Goal: Task Accomplishment & Management: Complete application form

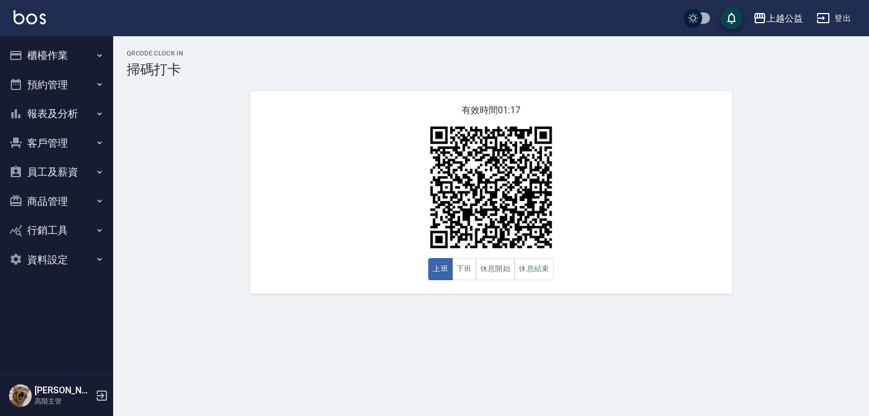
click at [70, 58] on button "櫃檯作業" at bounding box center [57, 55] width 104 height 29
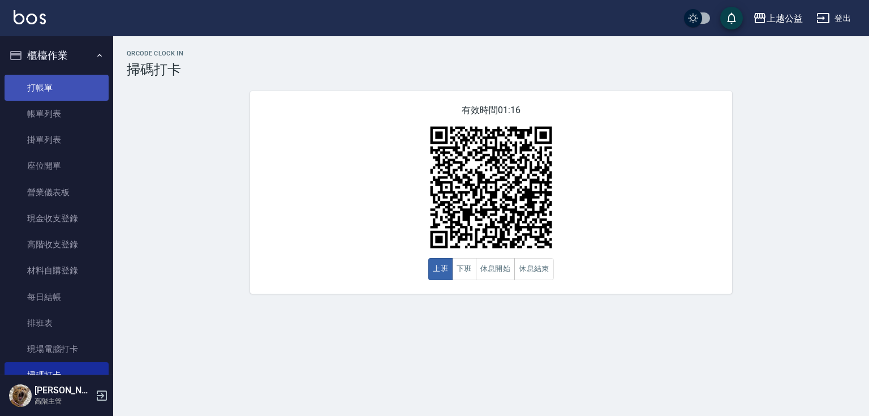
click at [66, 90] on link "打帳單" at bounding box center [57, 88] width 104 height 26
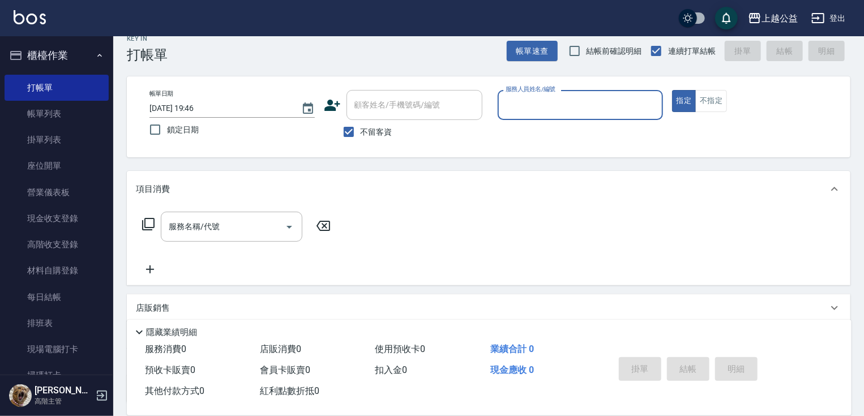
scroll to position [18, 0]
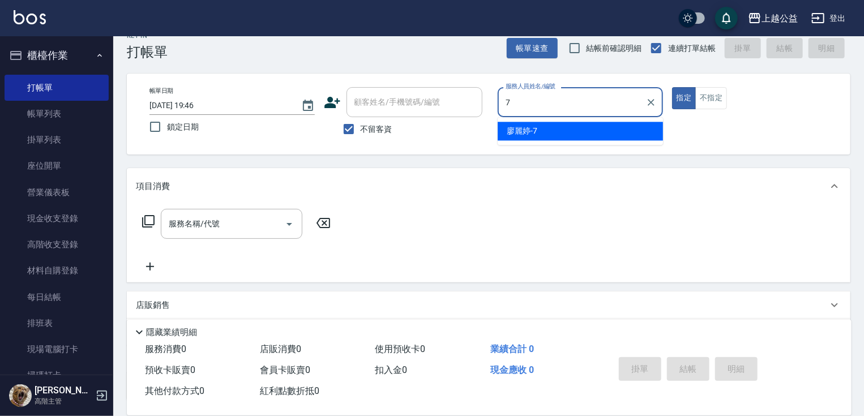
type input "[PERSON_NAME]-7"
type button "true"
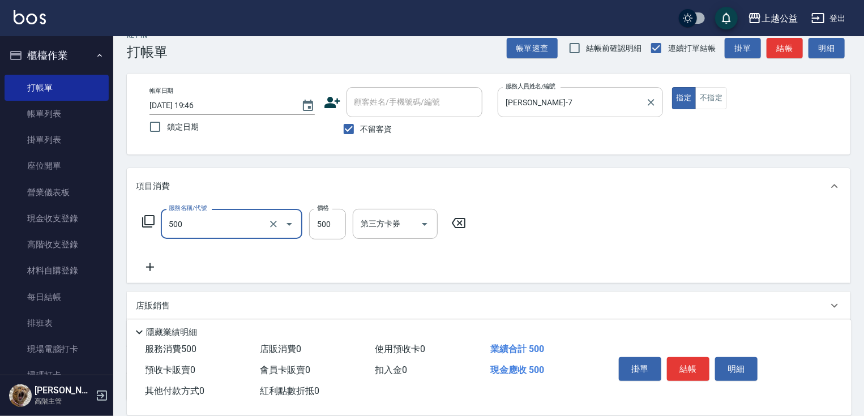
type input "洗剪500(500)"
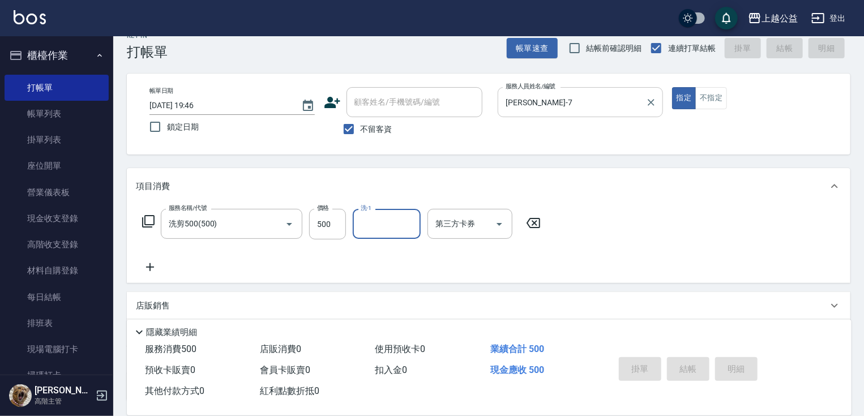
type input "[DATE] 19:47"
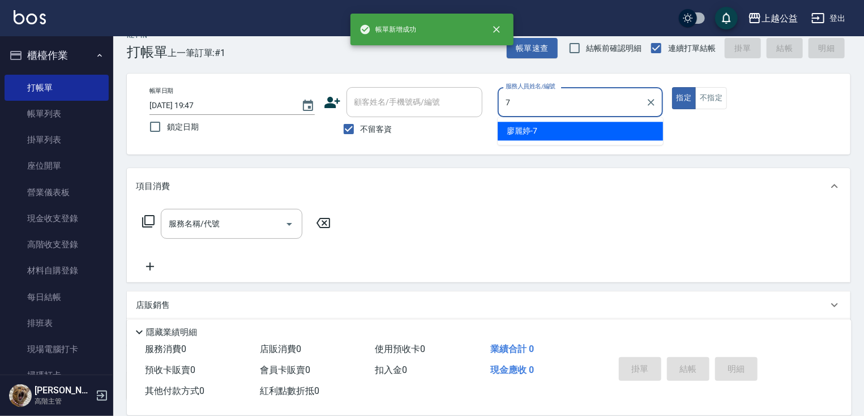
type input "[PERSON_NAME]-7"
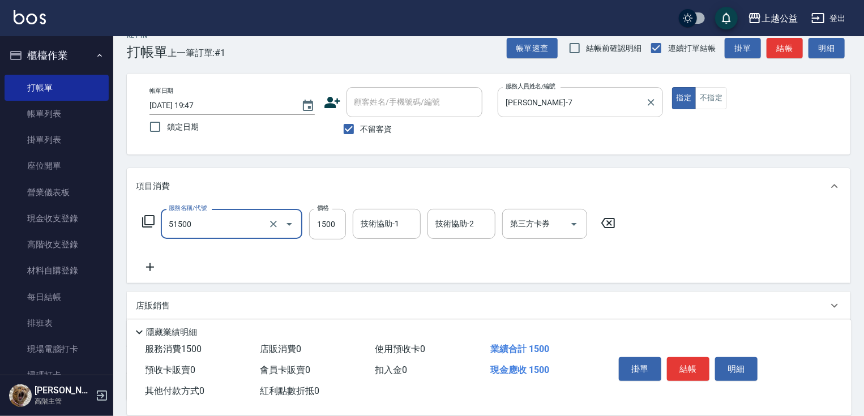
type input "染髮(51500)"
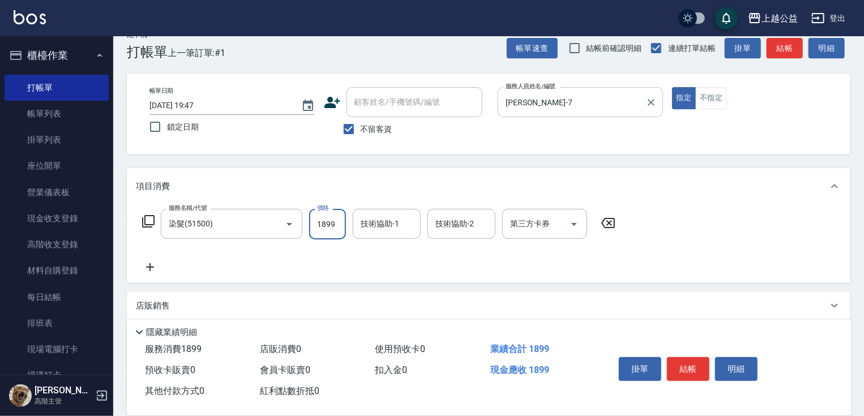
type input "1899"
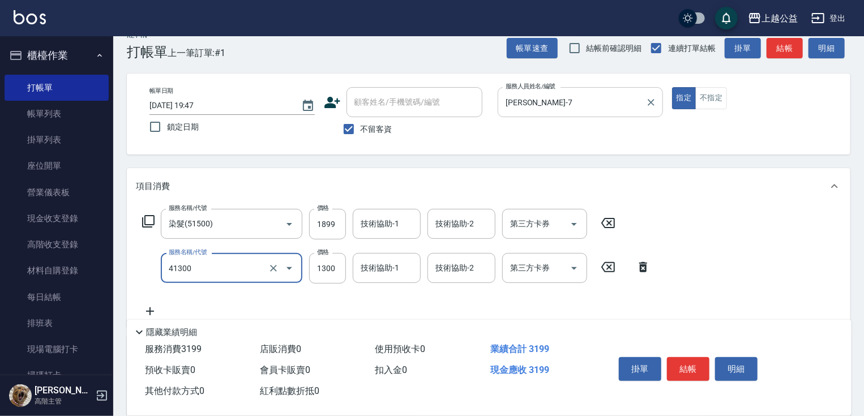
type input "鏡面1300(41300)"
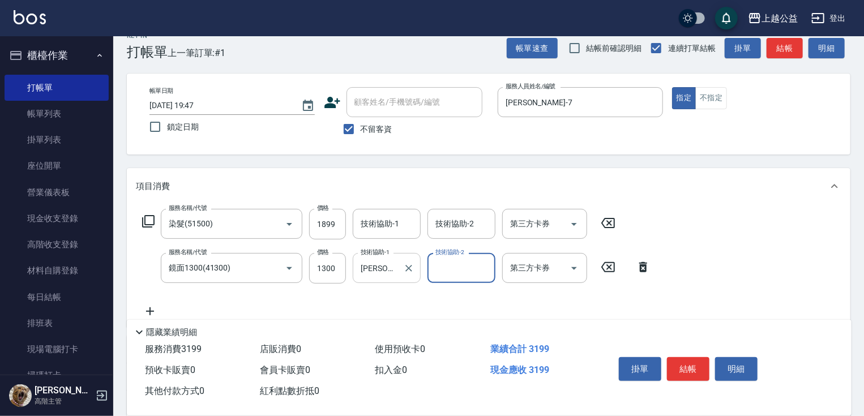
click at [370, 273] on input "[PERSON_NAME]-31" at bounding box center [378, 268] width 41 height 20
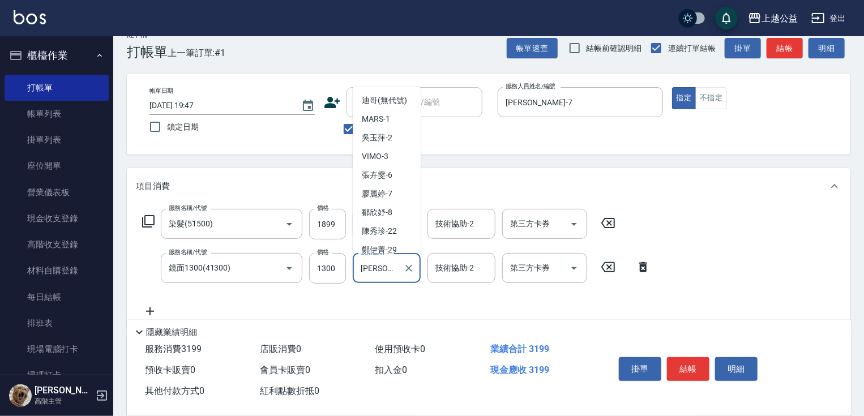
scroll to position [36, 0]
type input "[PERSON_NAME]-31"
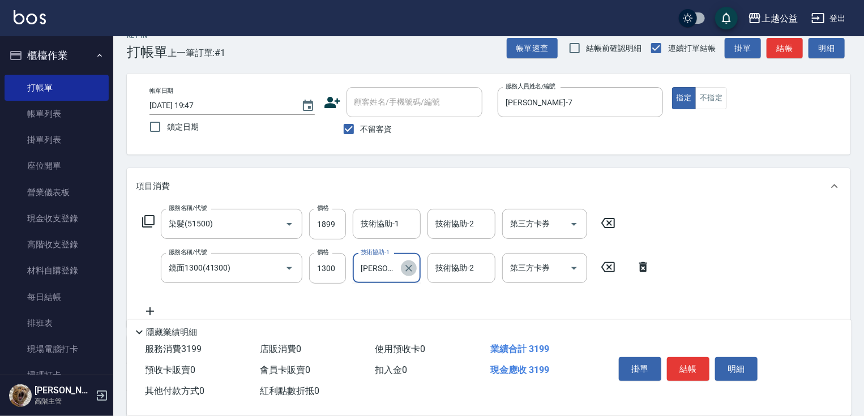
click at [412, 269] on icon "Clear" at bounding box center [408, 268] width 11 height 11
type input "[PERSON_NAME]-32"
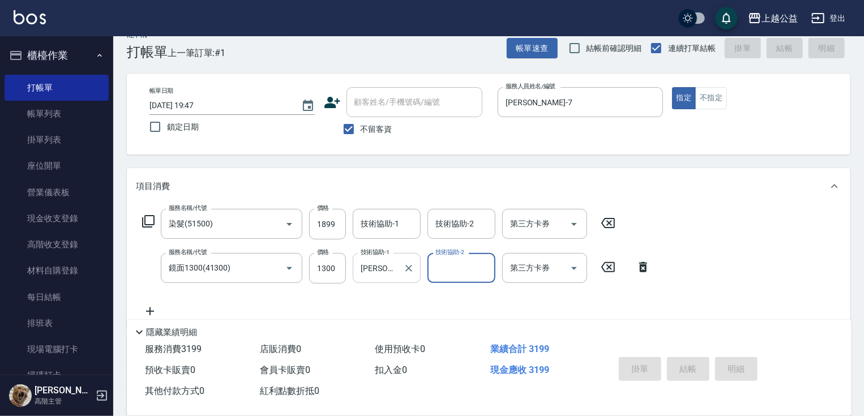
type input "[DATE] 19:48"
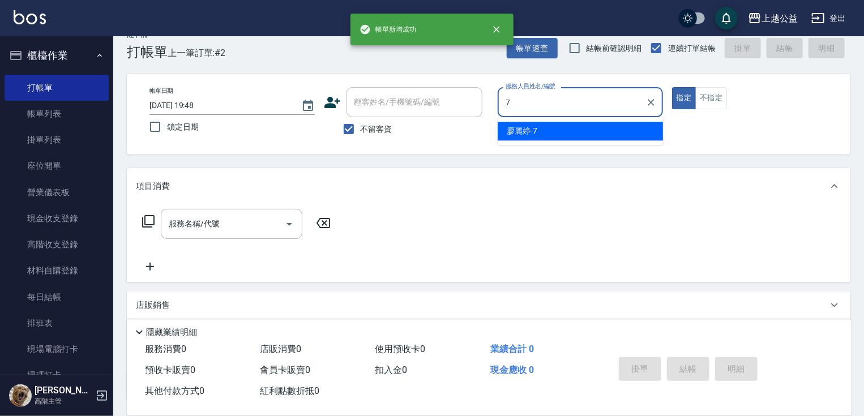
type input "[PERSON_NAME]-7"
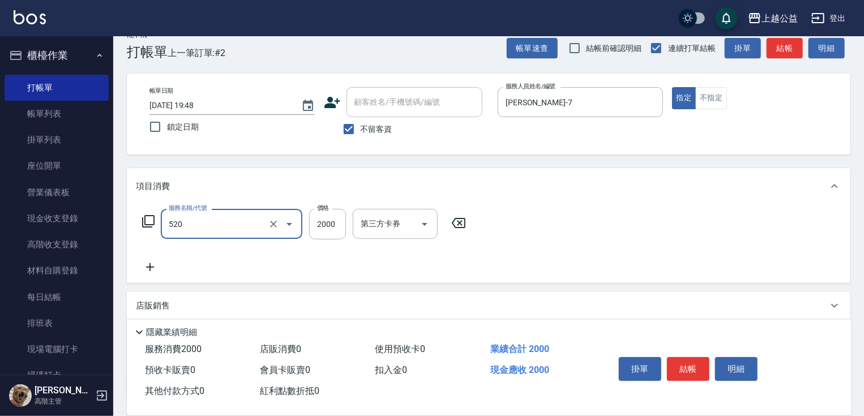
type input "繽紛染髮(520)"
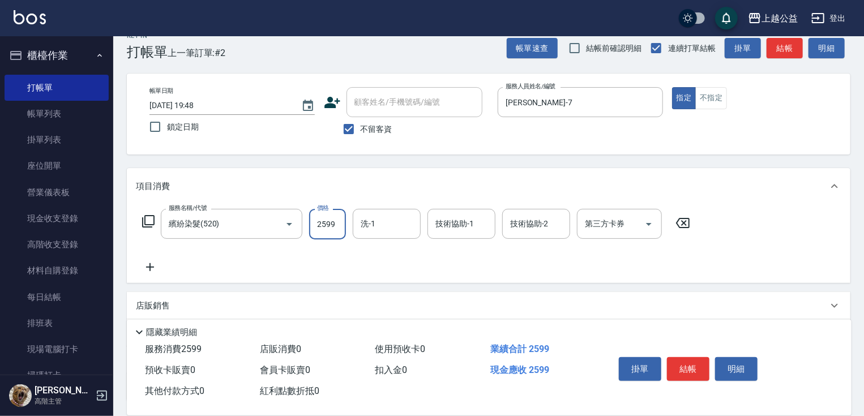
type input "2599"
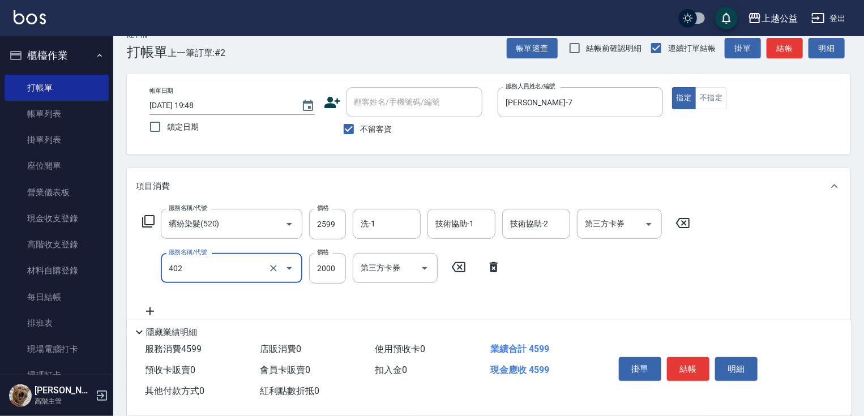
type input "黑耀光護髮(402)"
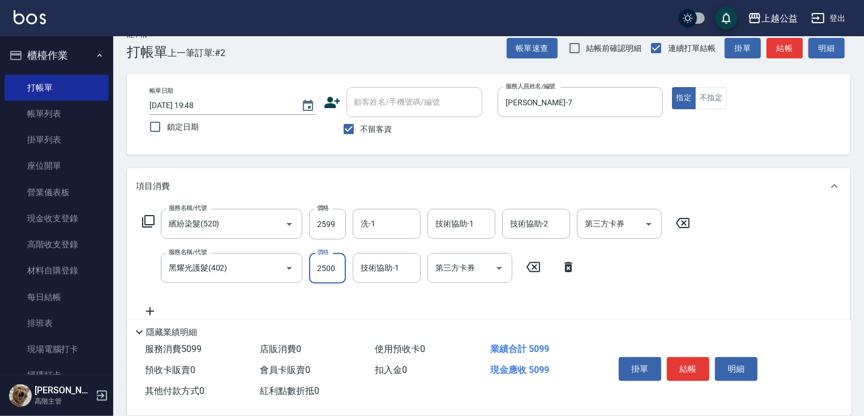
type input "2500"
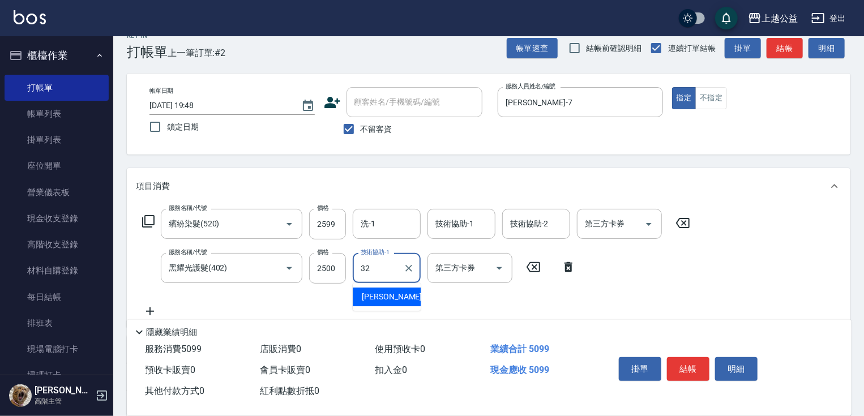
type input "[PERSON_NAME]-32"
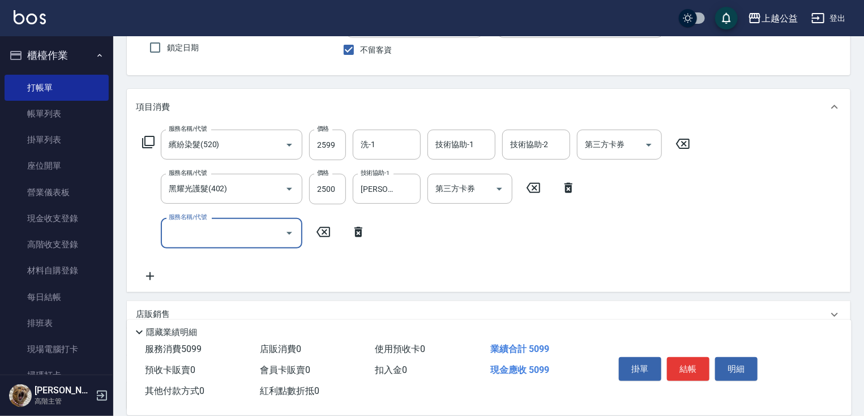
scroll to position [109, 0]
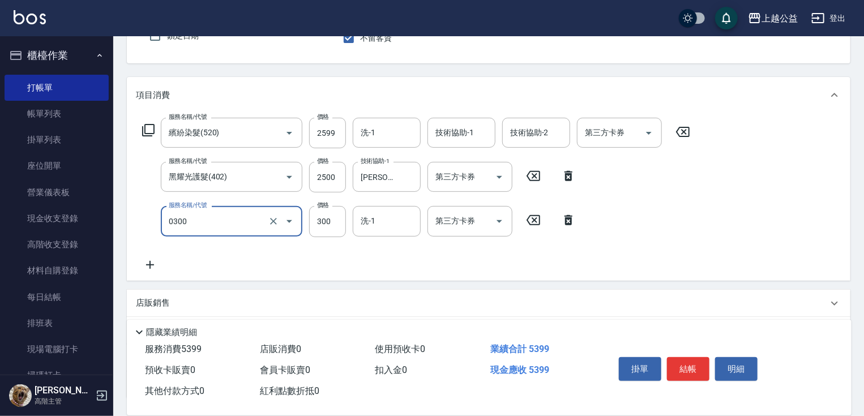
type input "肩頸300(0300)"
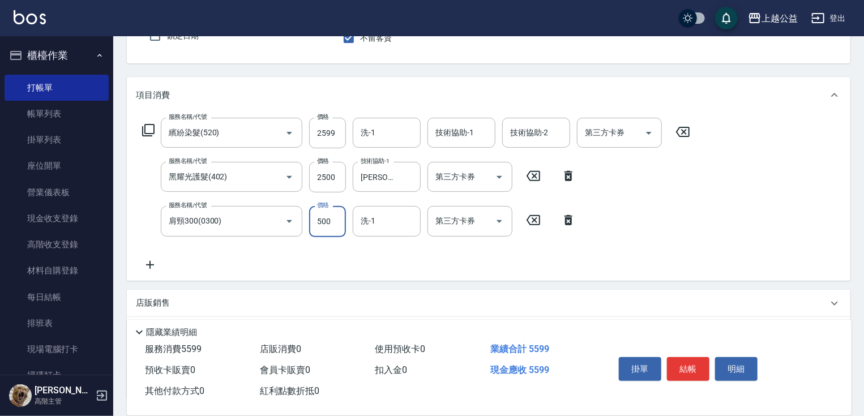
type input "500"
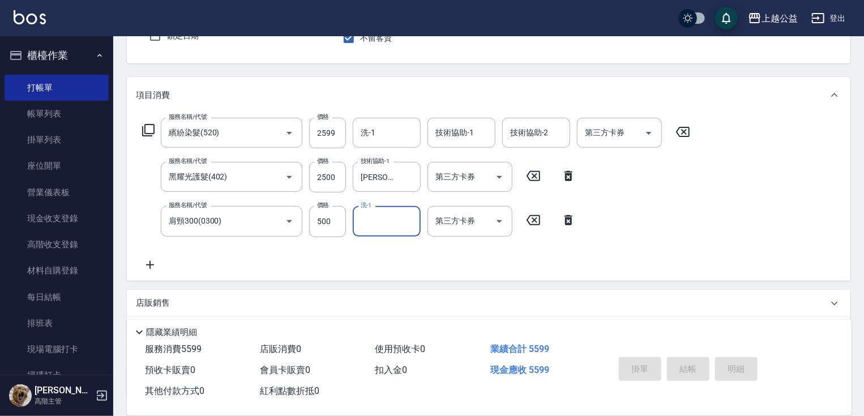
type input "[DATE] 19:49"
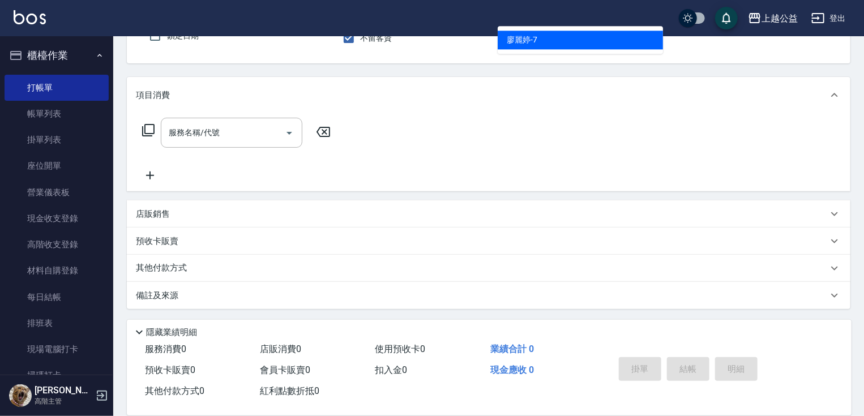
type input "[PERSON_NAME]-7"
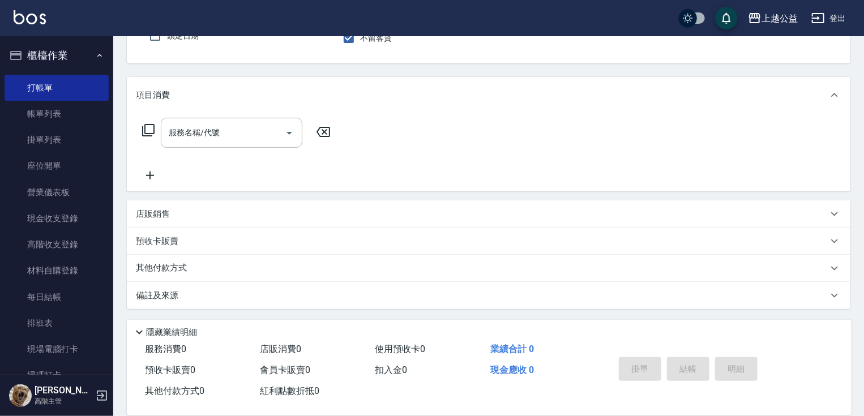
scroll to position [104, 0]
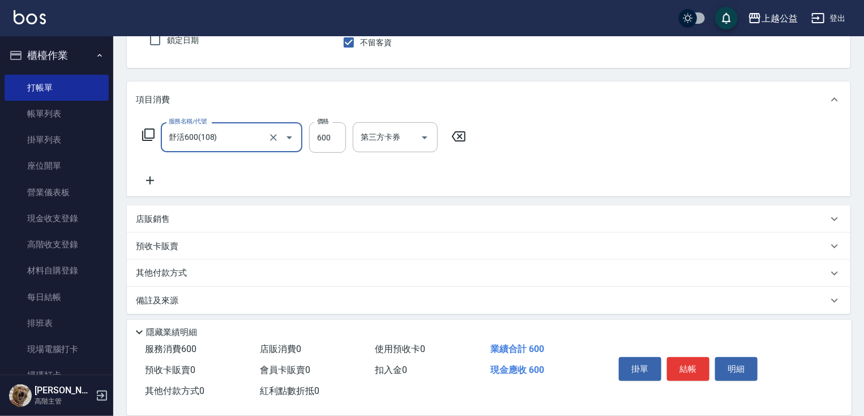
type input "舒活600(108)"
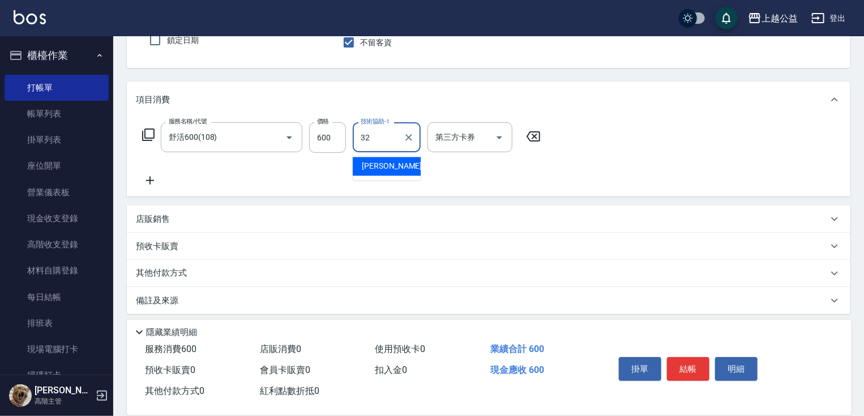
type input "[PERSON_NAME]-32"
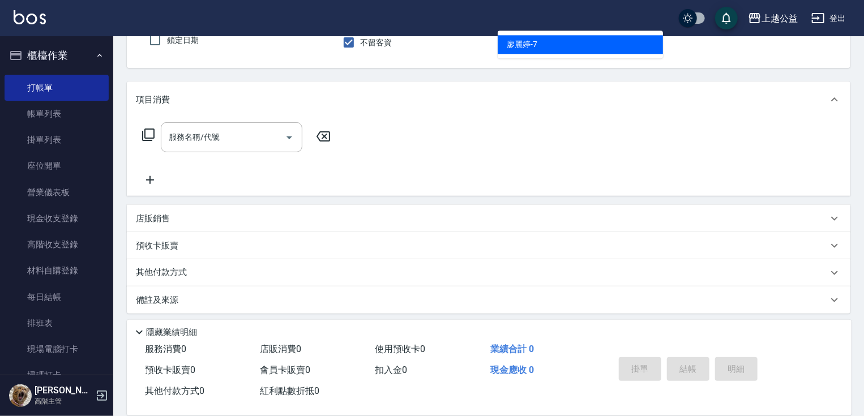
type input "[PERSON_NAME]-7"
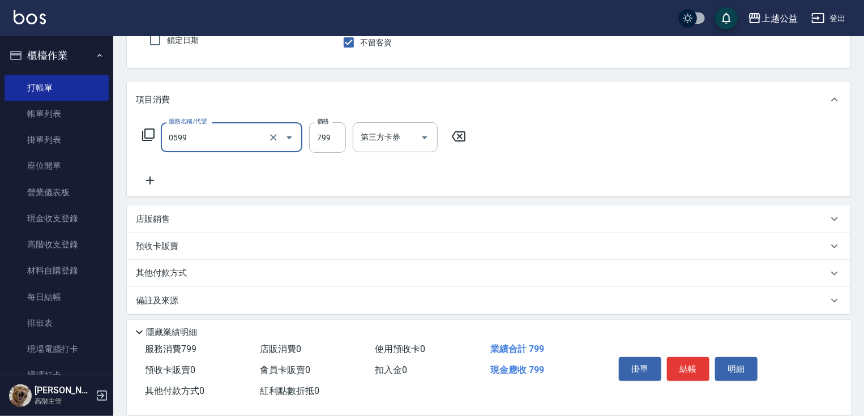
type input "精油SPA(0599)"
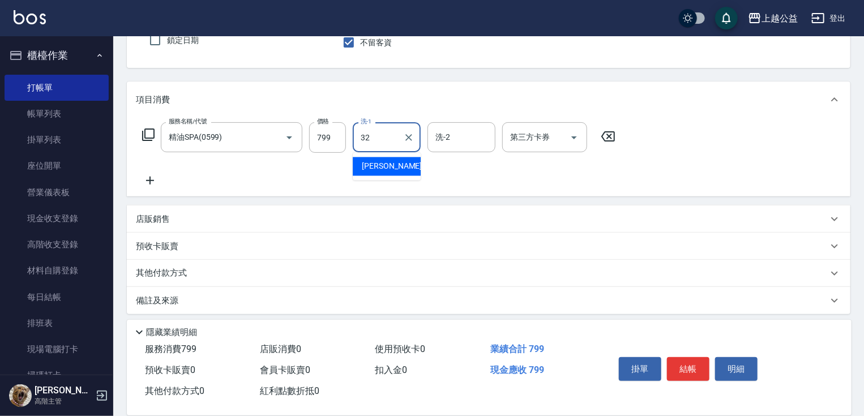
type input "[PERSON_NAME]-32"
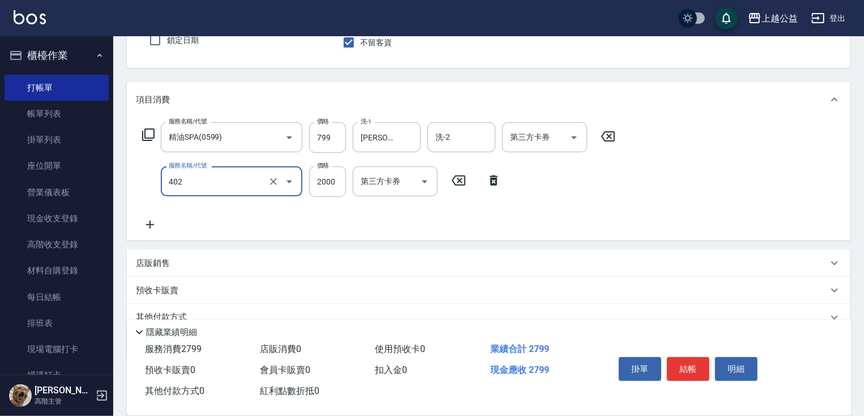
type input "黑耀光護髮(402)"
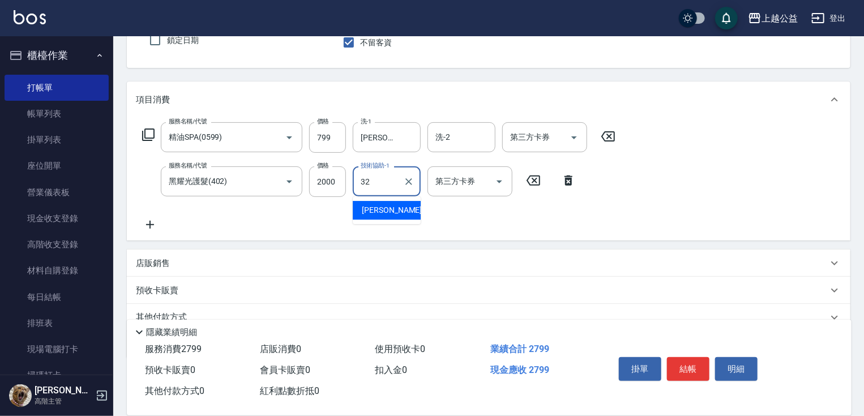
type input "[PERSON_NAME]-32"
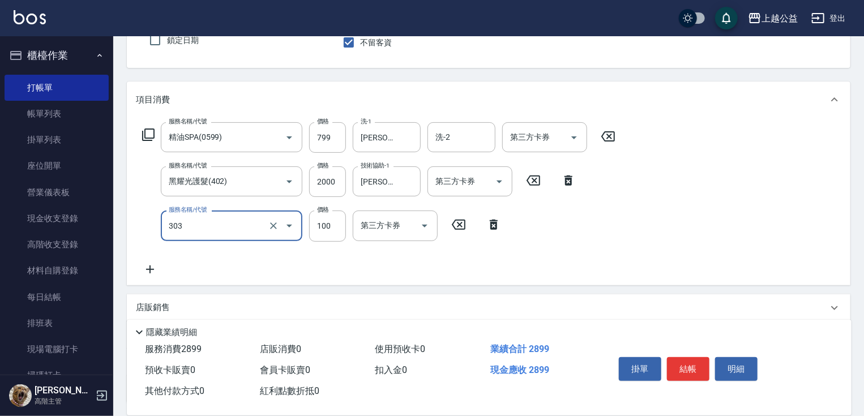
type input "剪髮(303)"
type input "400"
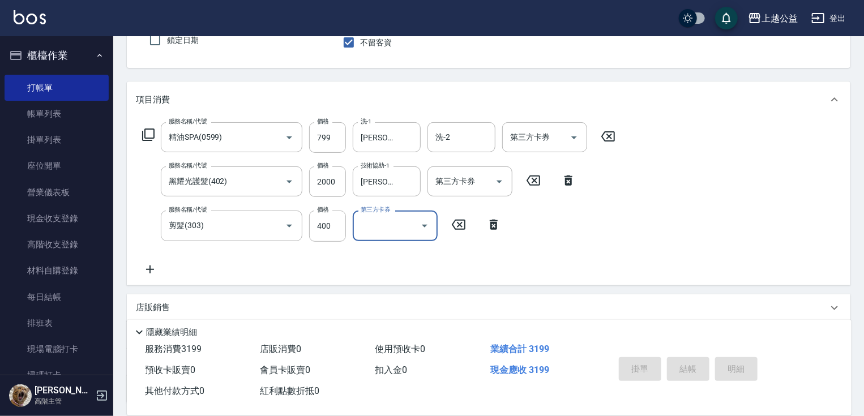
type input "[DATE] 19:50"
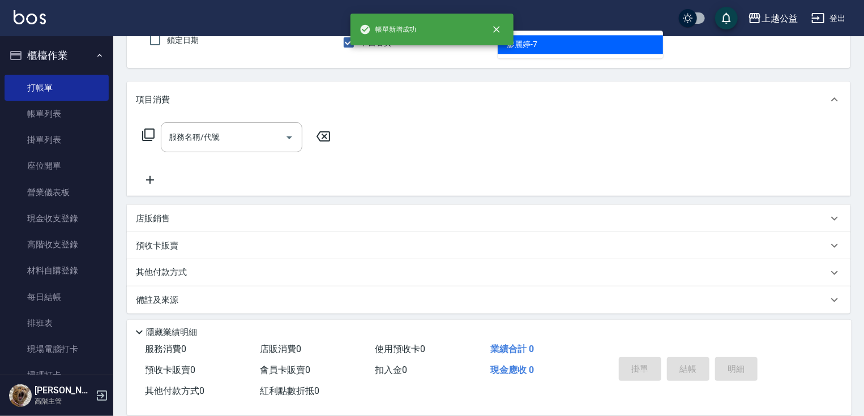
type input "[PERSON_NAME]-7"
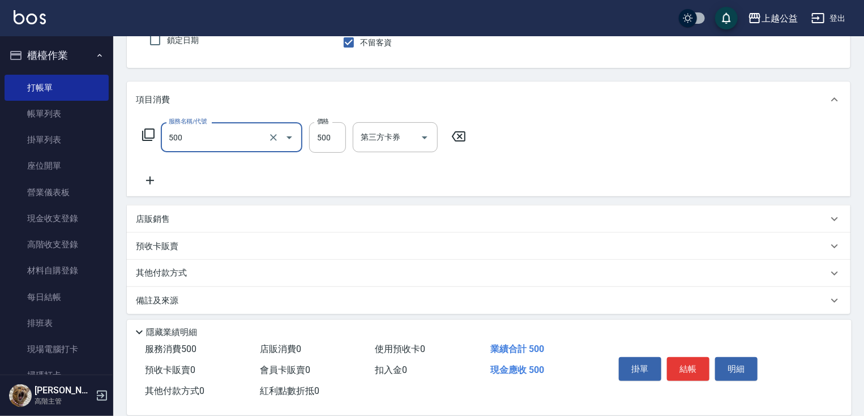
type input "洗剪500(500)"
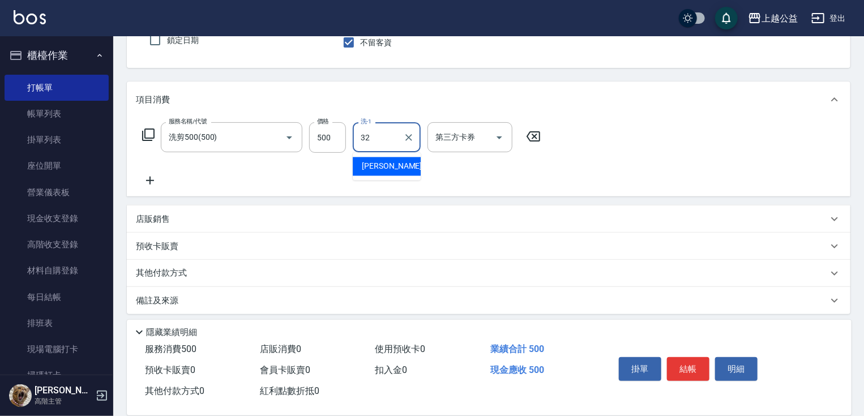
type input "[PERSON_NAME]-32"
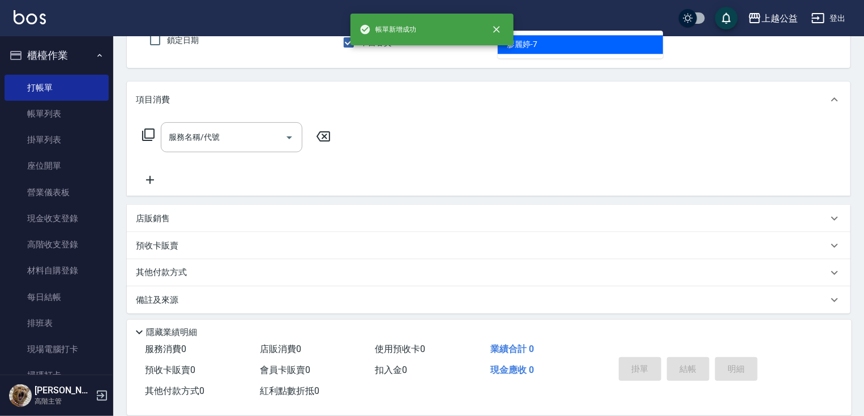
type input "[PERSON_NAME]-7"
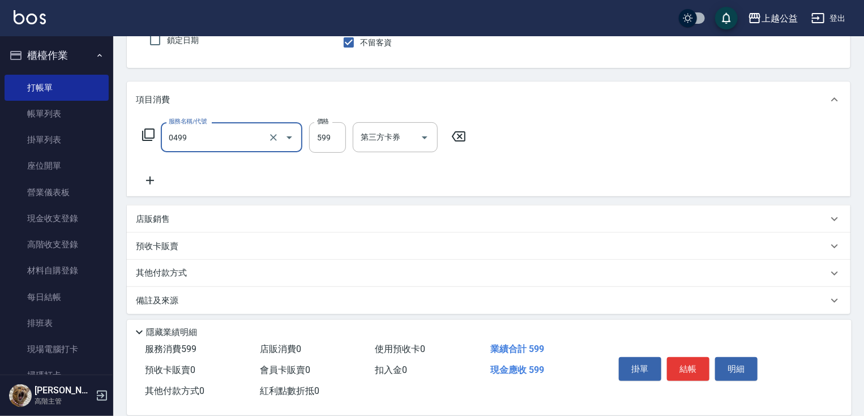
type input "頭皮去角質(0499)"
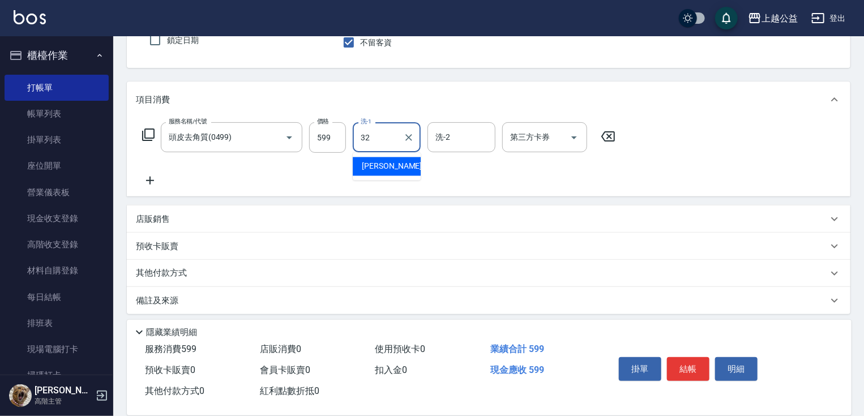
type input "[PERSON_NAME]-32"
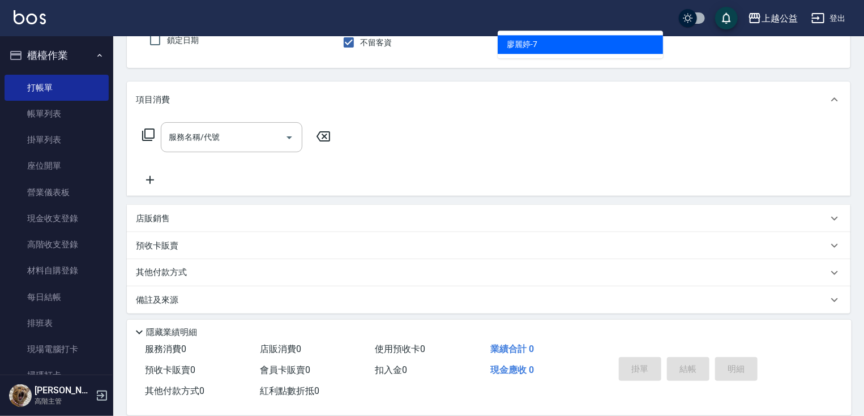
type input "[PERSON_NAME]-7"
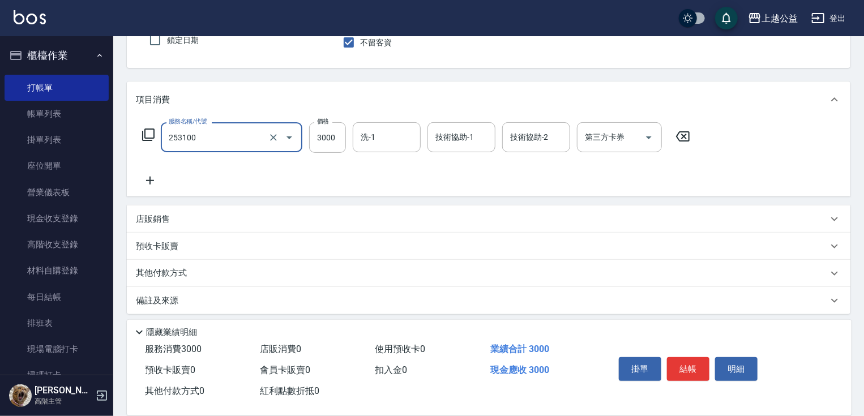
type input "2過年燙染B套餐(253100)"
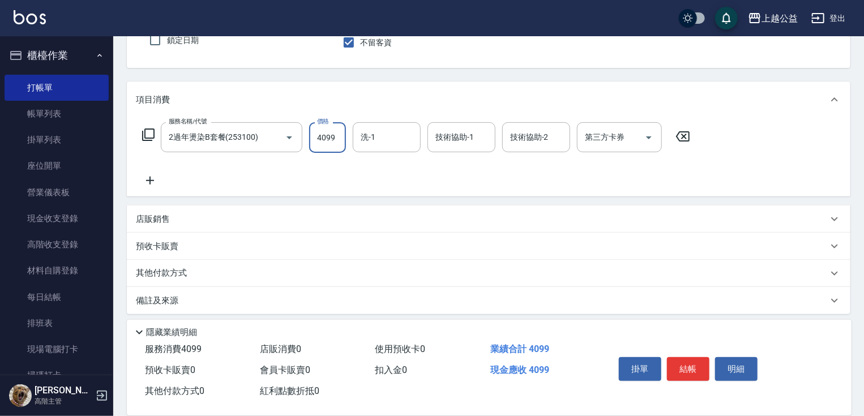
type input "4099"
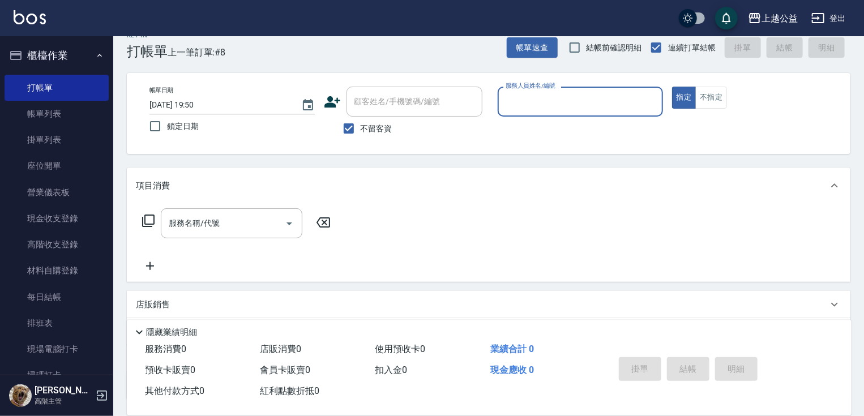
scroll to position [17, 0]
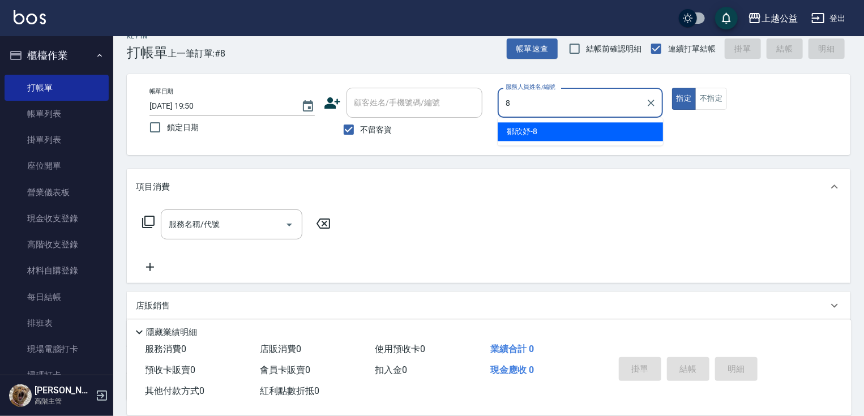
type input "[PERSON_NAME]-8"
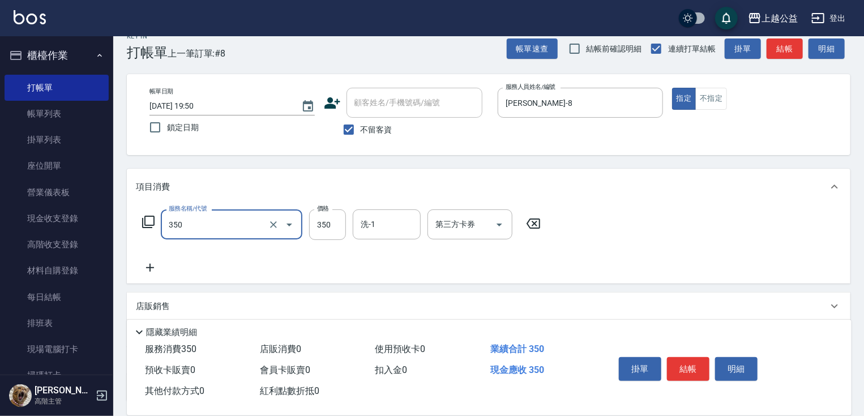
type input "一般洗剪(350)"
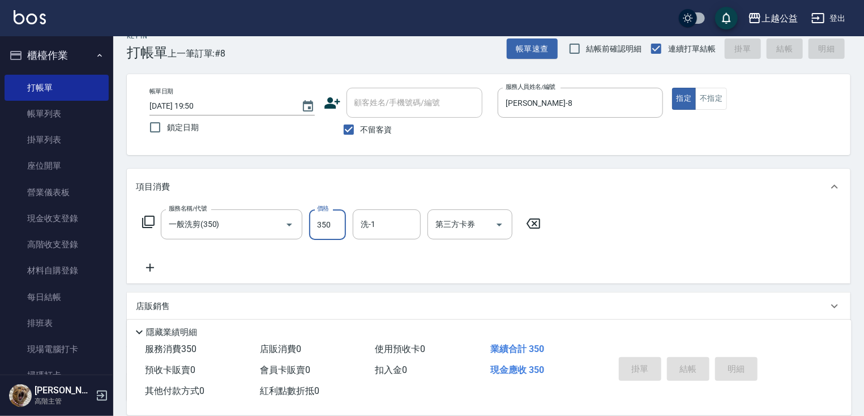
type input "[DATE] 19:51"
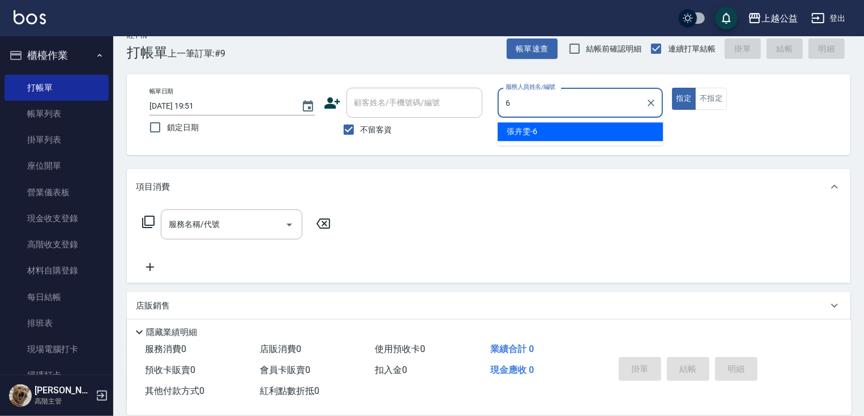
type input "[PERSON_NAME]-6"
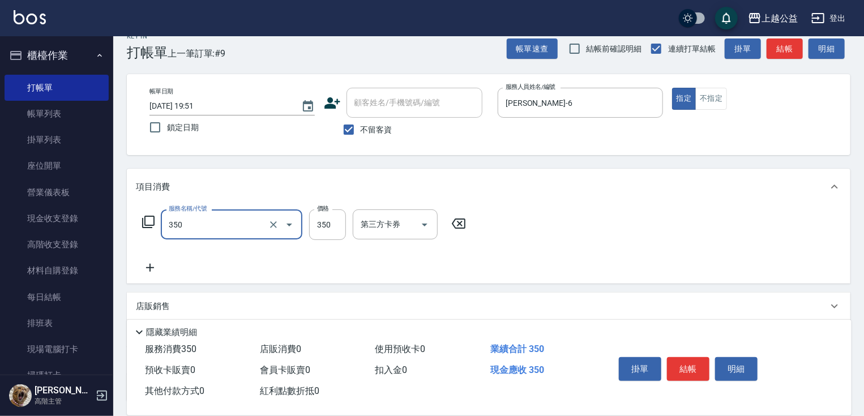
type input "一般洗剪(350)"
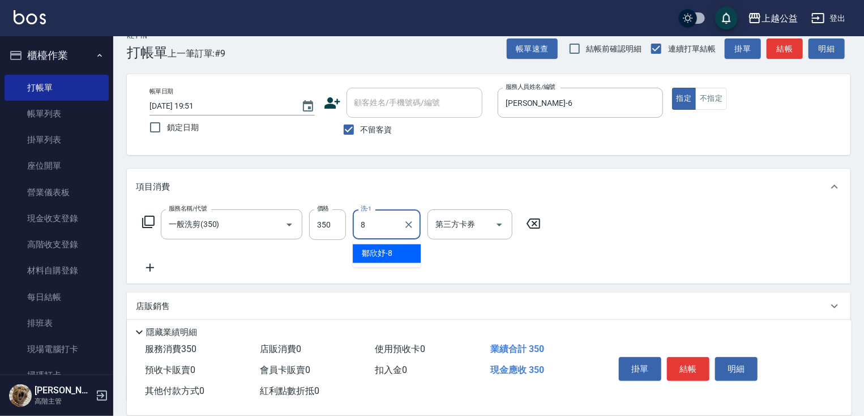
type input "[PERSON_NAME]-8"
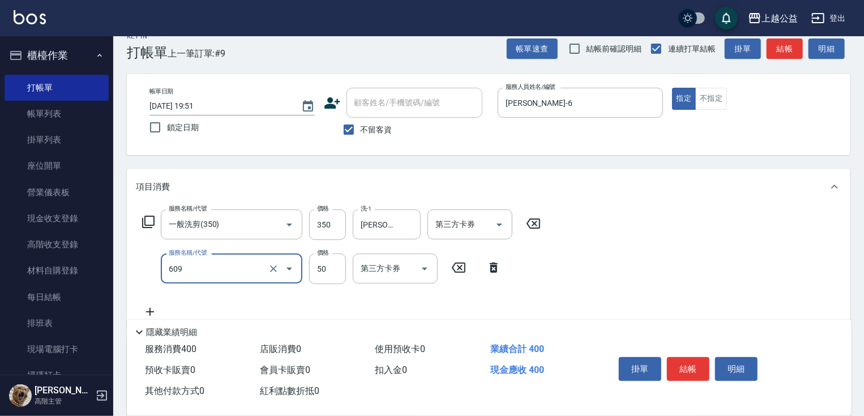
type input "精油(609)"
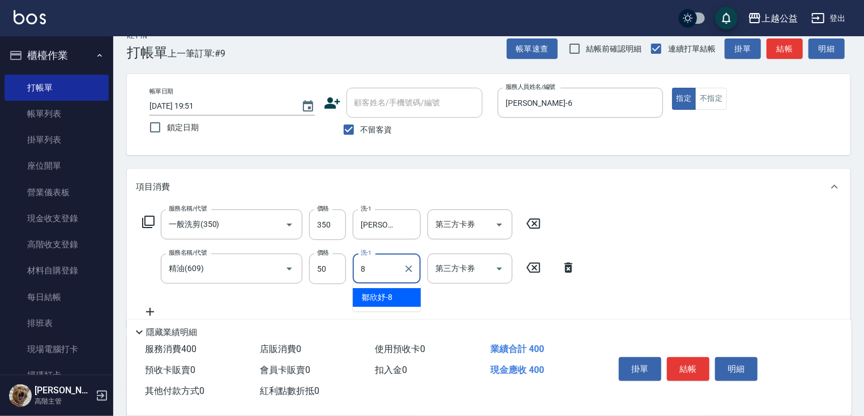
type input "[PERSON_NAME]-8"
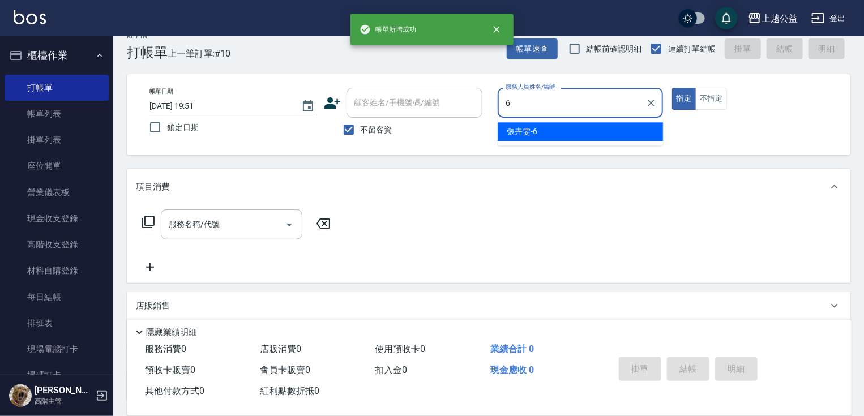
type input "[PERSON_NAME]-6"
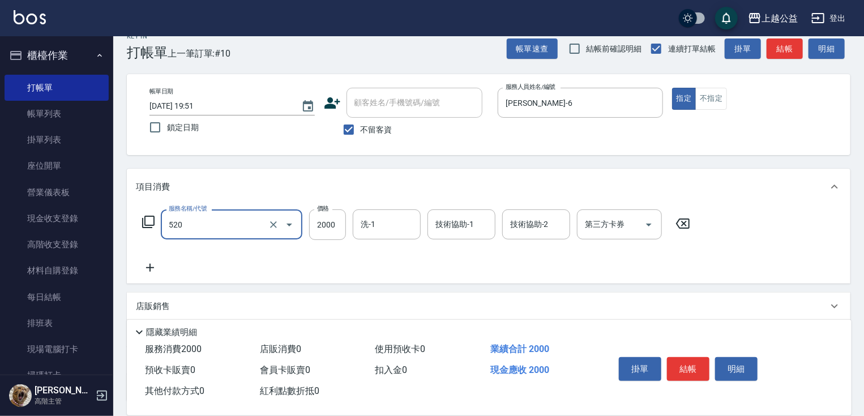
type input "繽紛染髮(520)"
type input "2180"
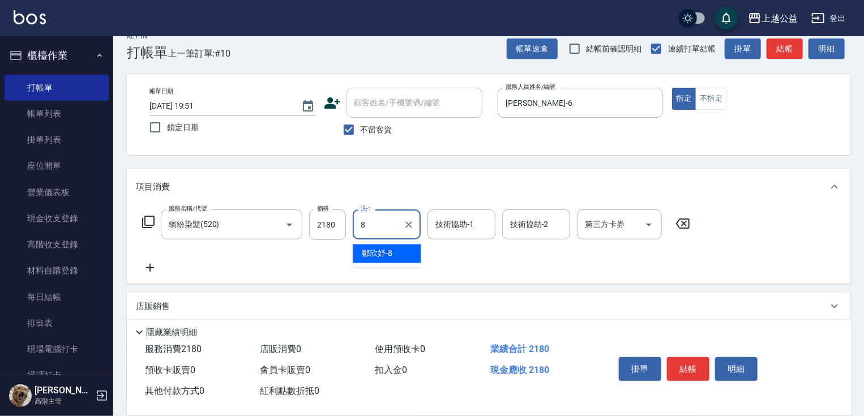
type input "[PERSON_NAME]-8"
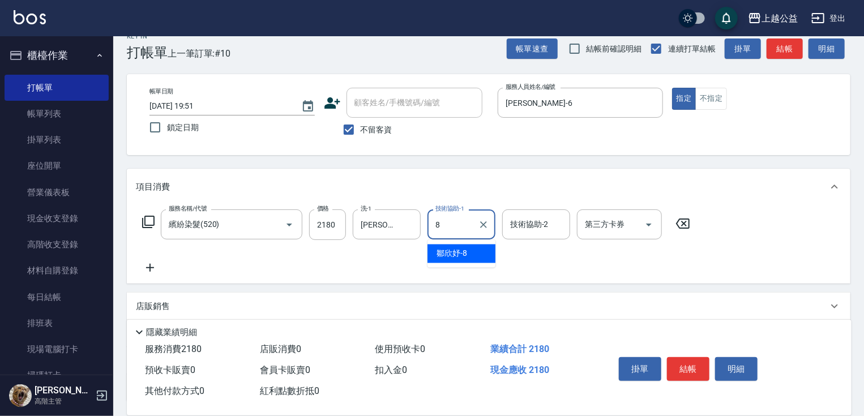
type input "[PERSON_NAME]-8"
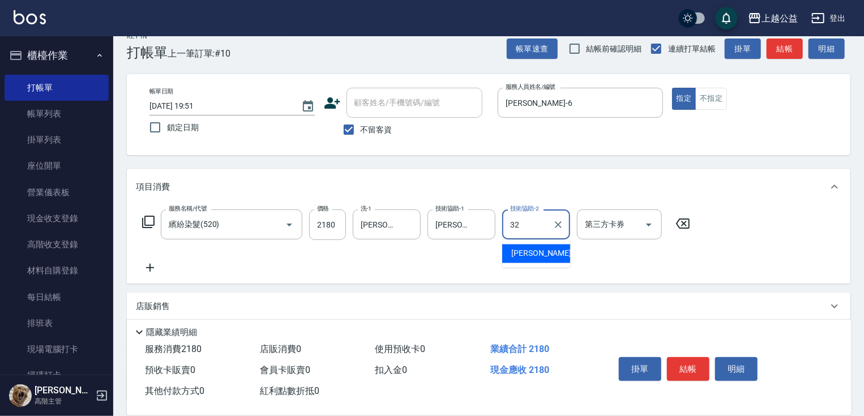
type input "[PERSON_NAME]-32"
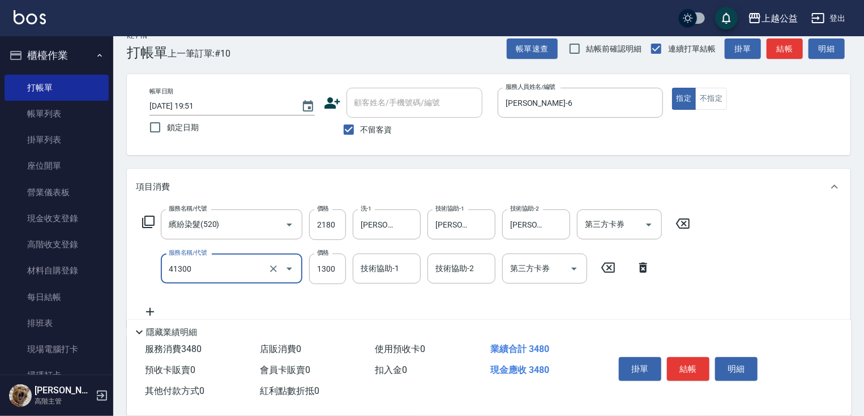
type input "鏡面1300(41300)"
type input "1700"
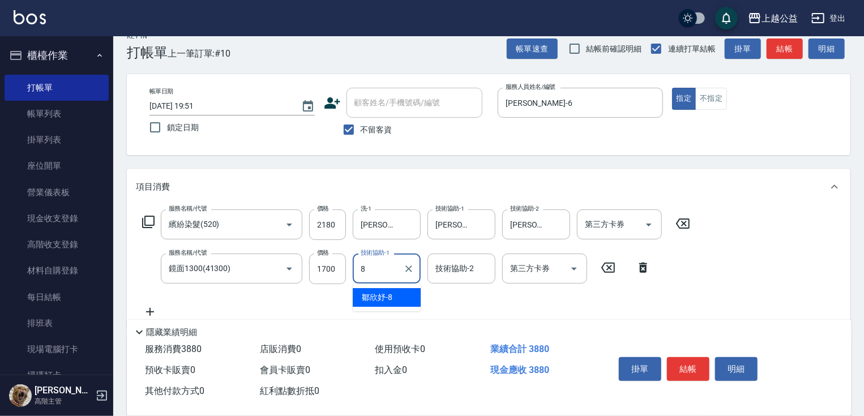
type input "[PERSON_NAME]-8"
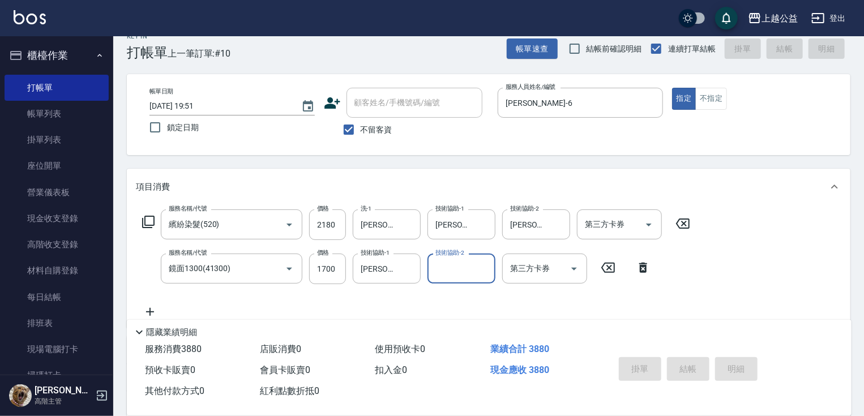
type input "[DATE] 19:52"
